Goal: Information Seeking & Learning: Learn about a topic

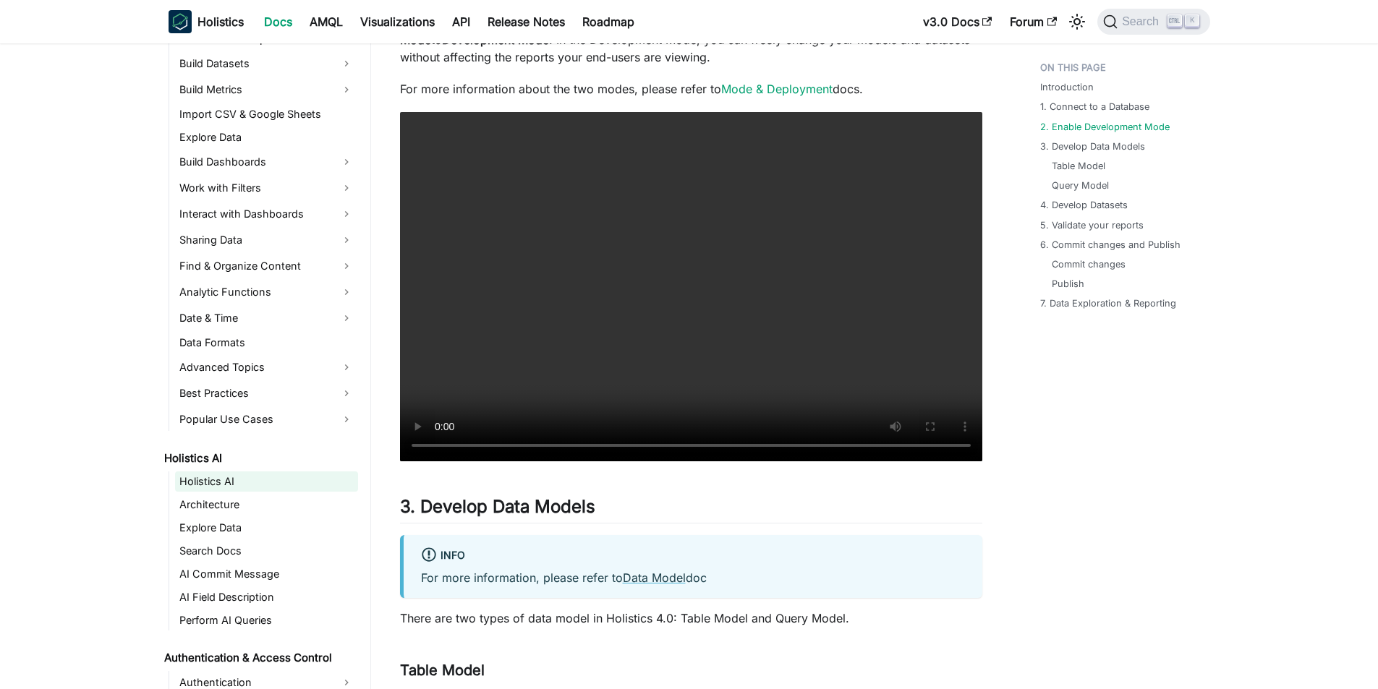
scroll to position [651, 0]
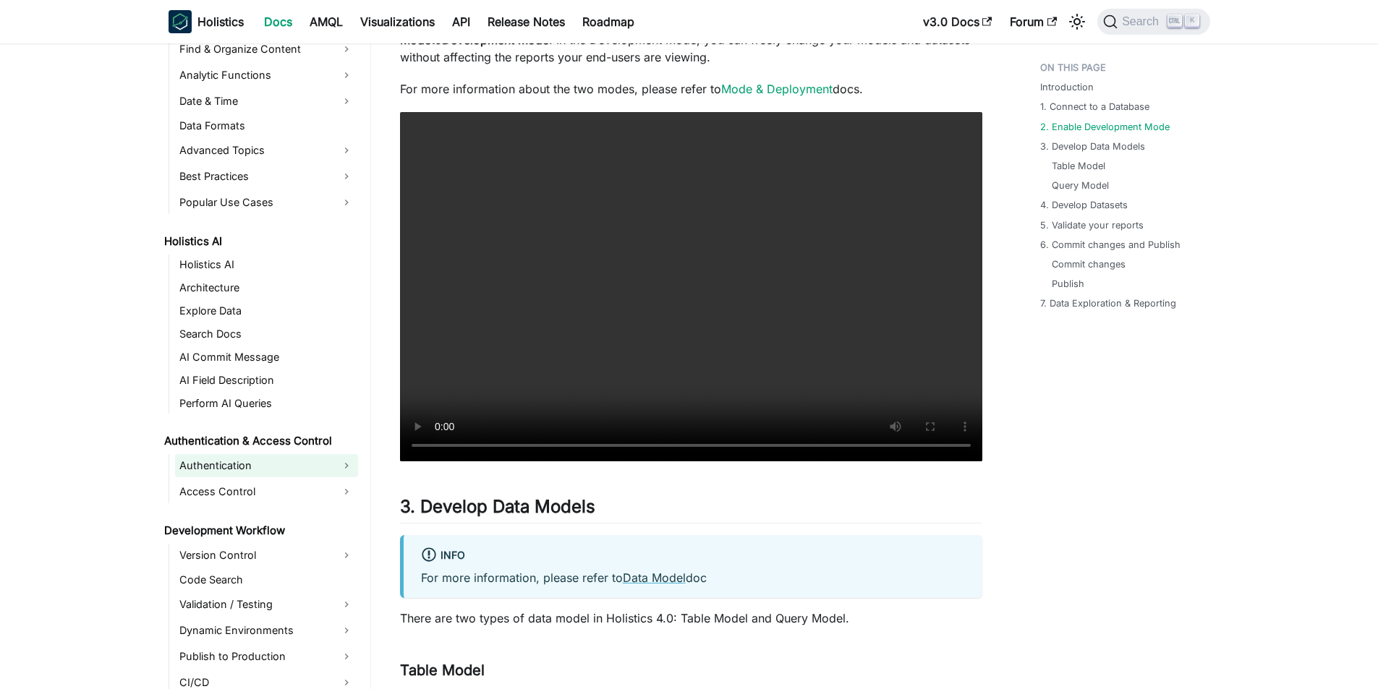
click at [257, 464] on link "Authentication" at bounding box center [266, 465] width 183 height 23
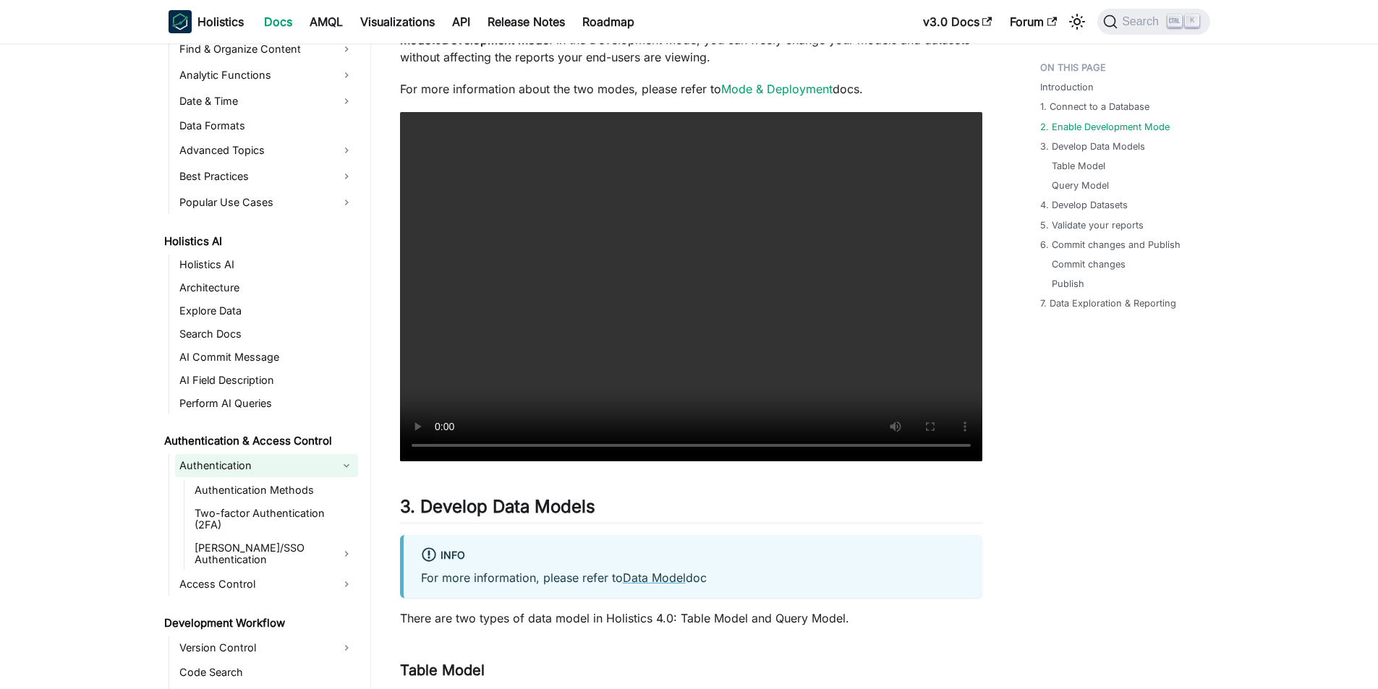
click at [290, 474] on link "Authentication" at bounding box center [266, 465] width 183 height 23
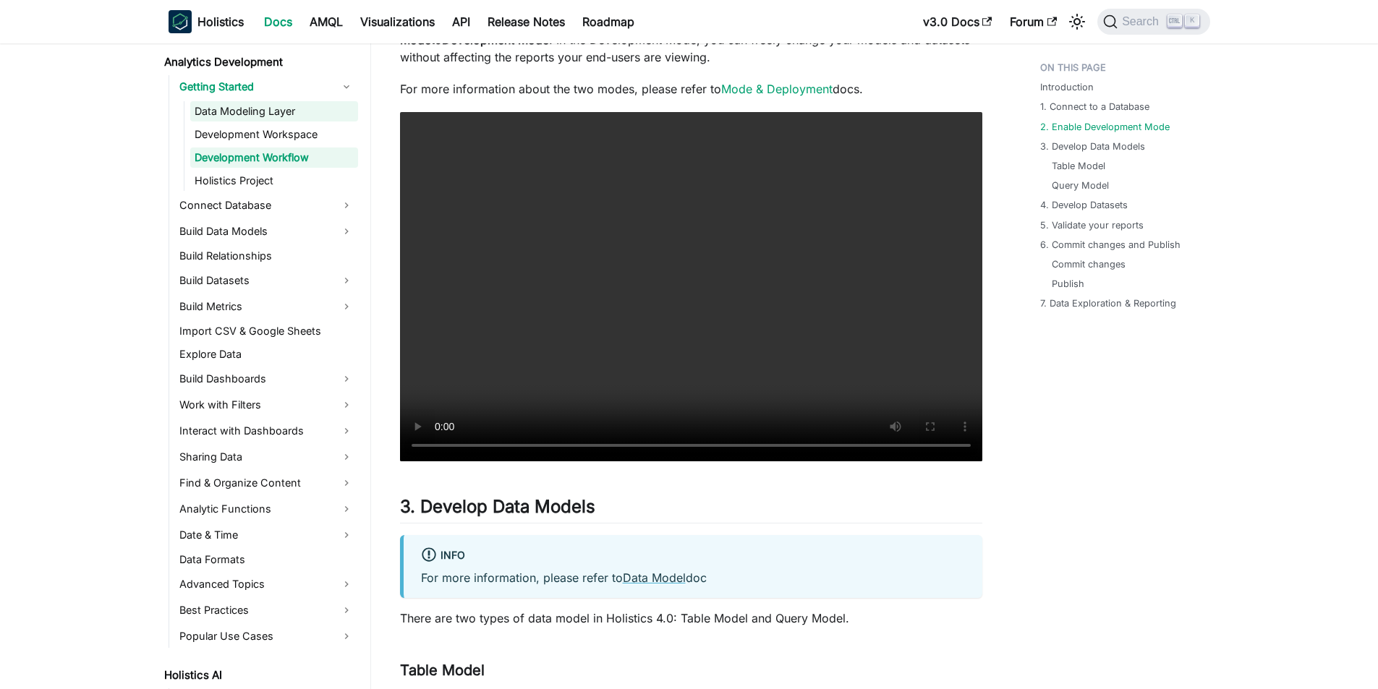
scroll to position [0, 0]
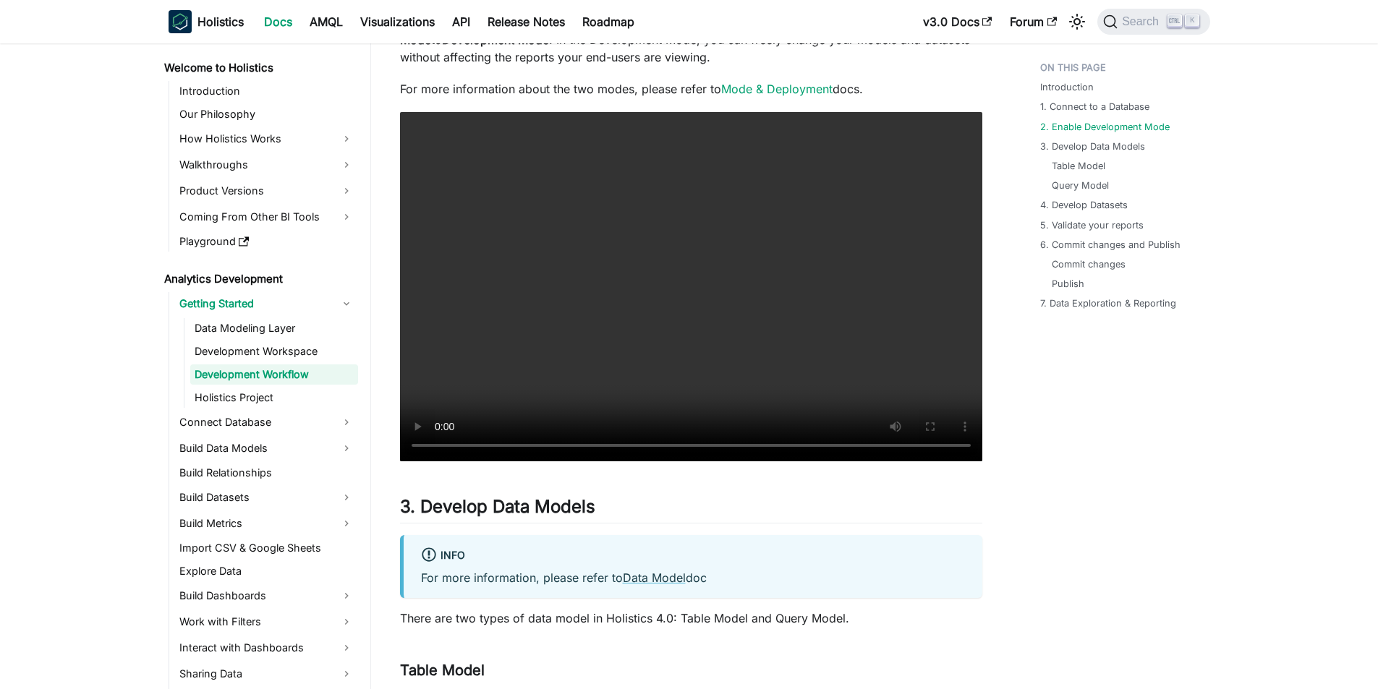
click at [239, 365] on link "Development Workflow" at bounding box center [274, 375] width 168 height 20
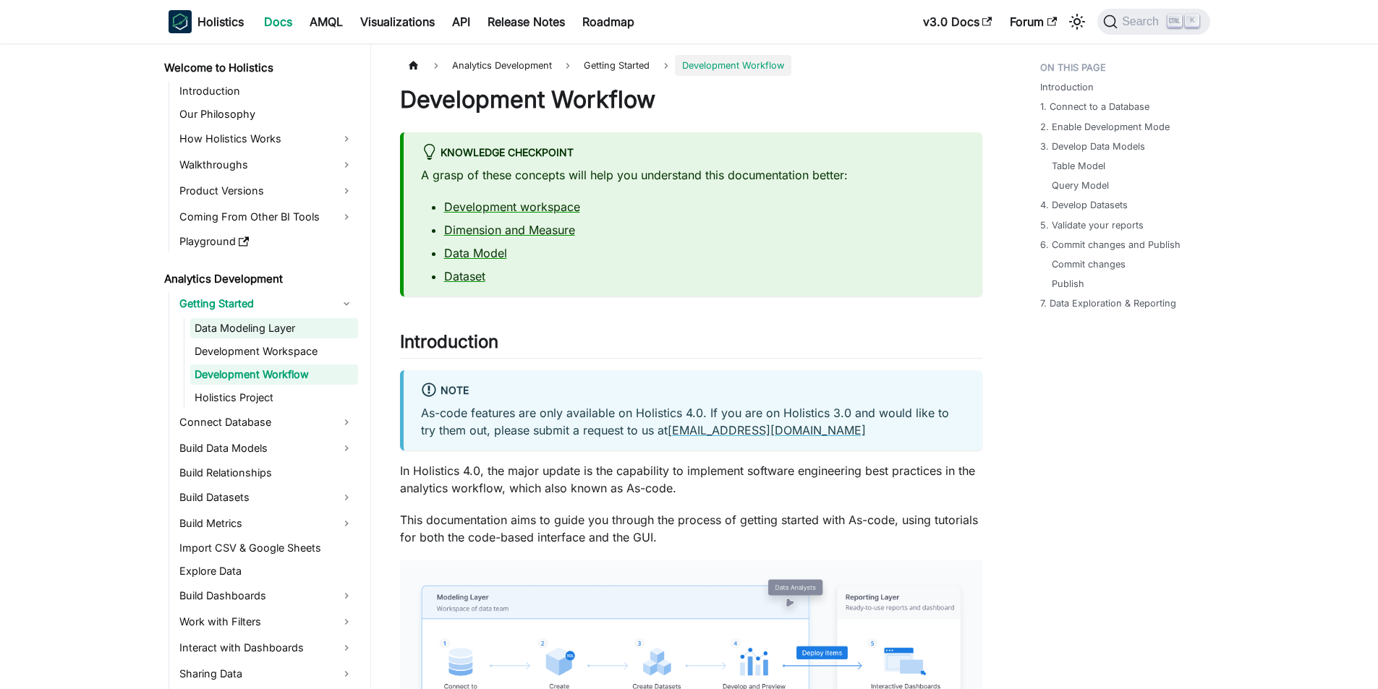
click at [249, 334] on link "Data Modeling Layer" at bounding box center [274, 328] width 168 height 20
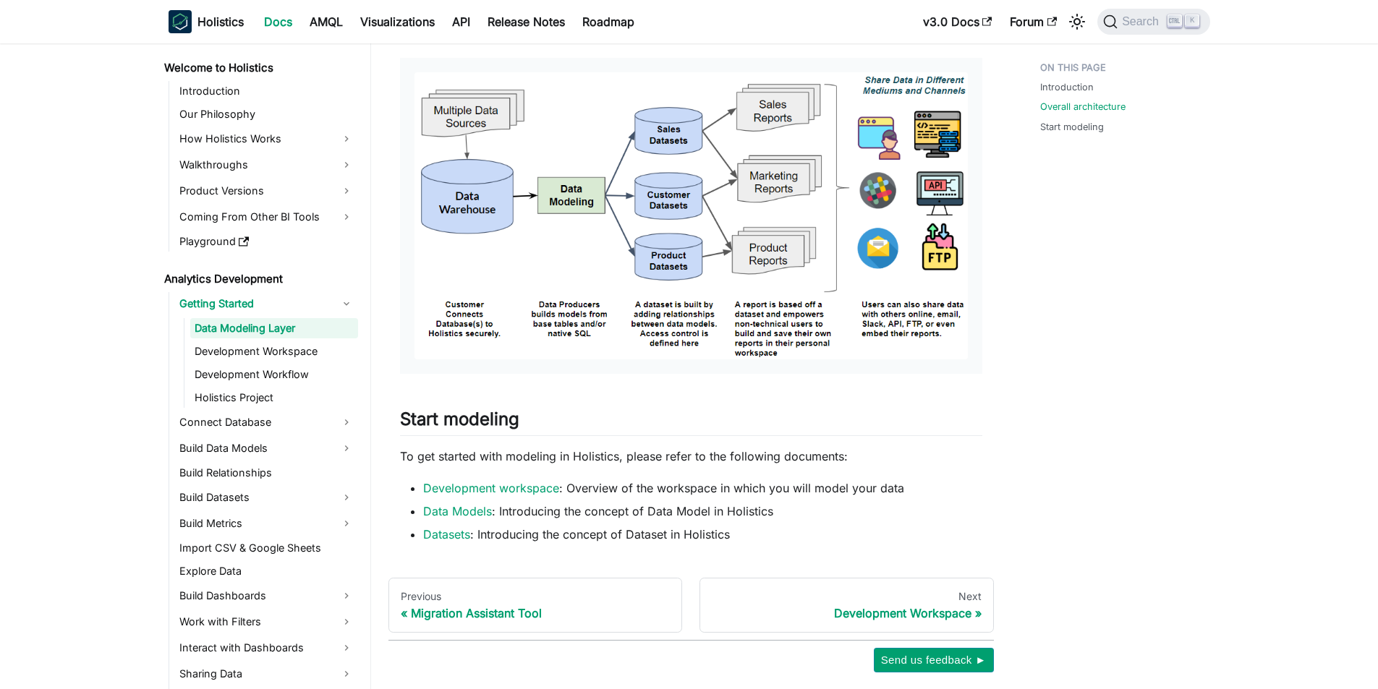
scroll to position [793, 0]
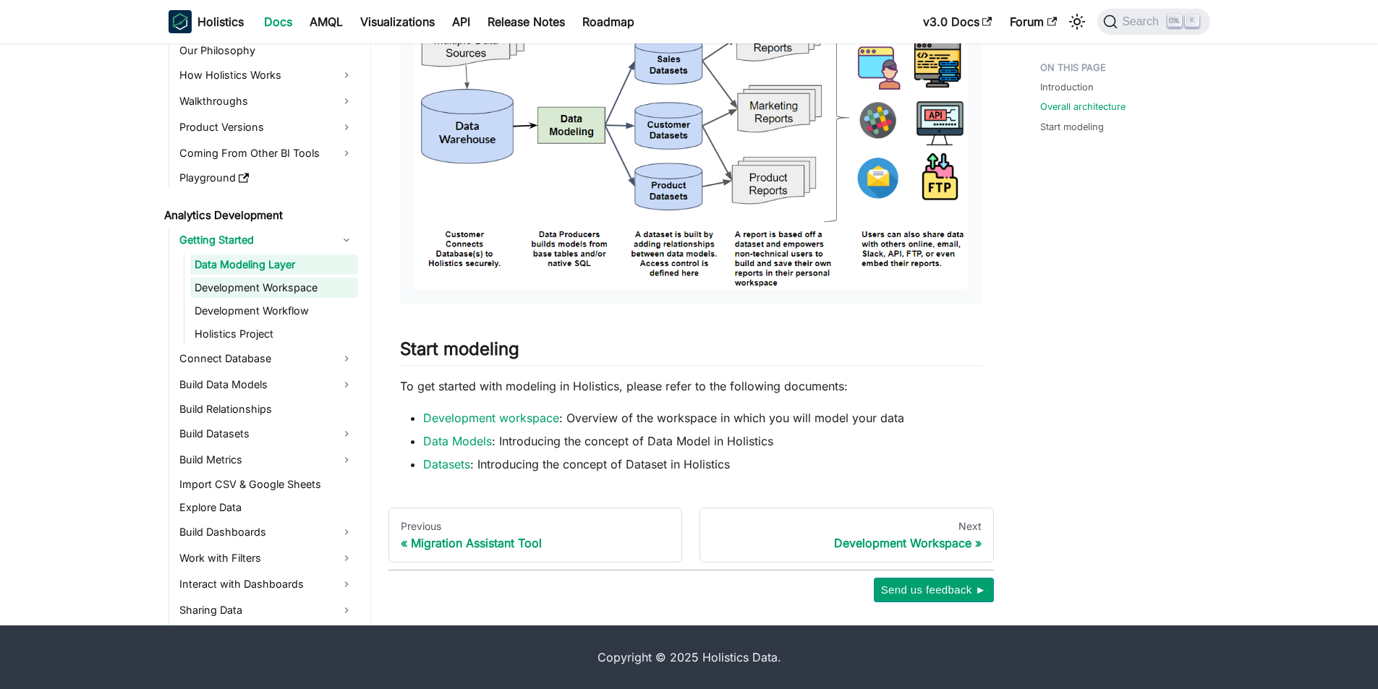
click at [244, 279] on link "Development Workspace" at bounding box center [274, 288] width 168 height 20
